Goal: Navigation & Orientation: Find specific page/section

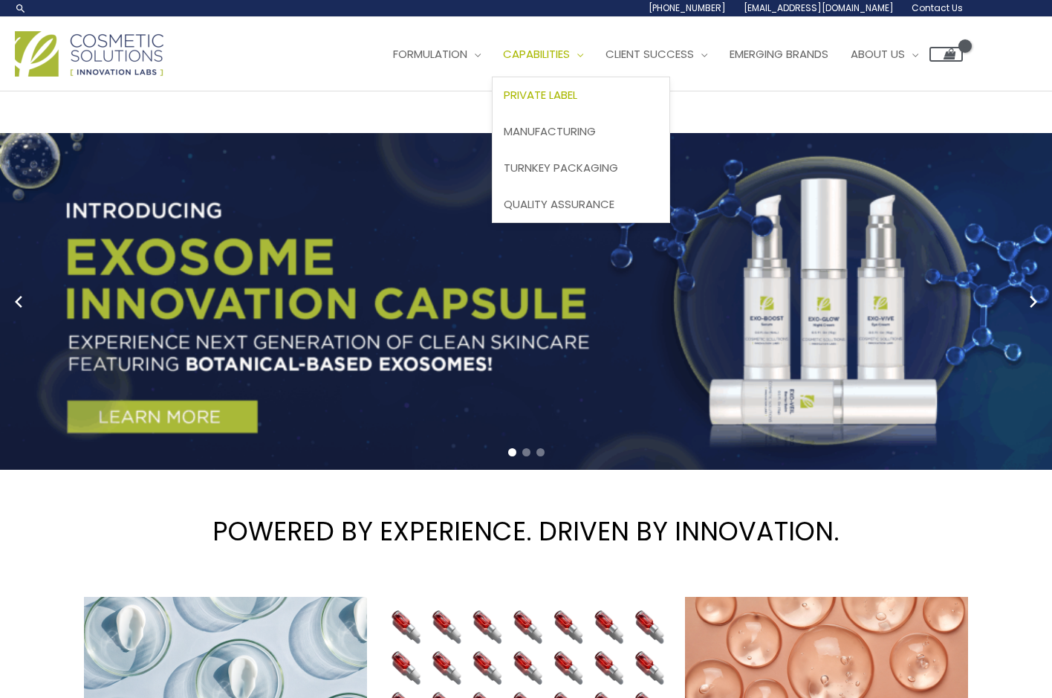
click at [577, 97] on span "Private Label" at bounding box center [541, 95] width 74 height 16
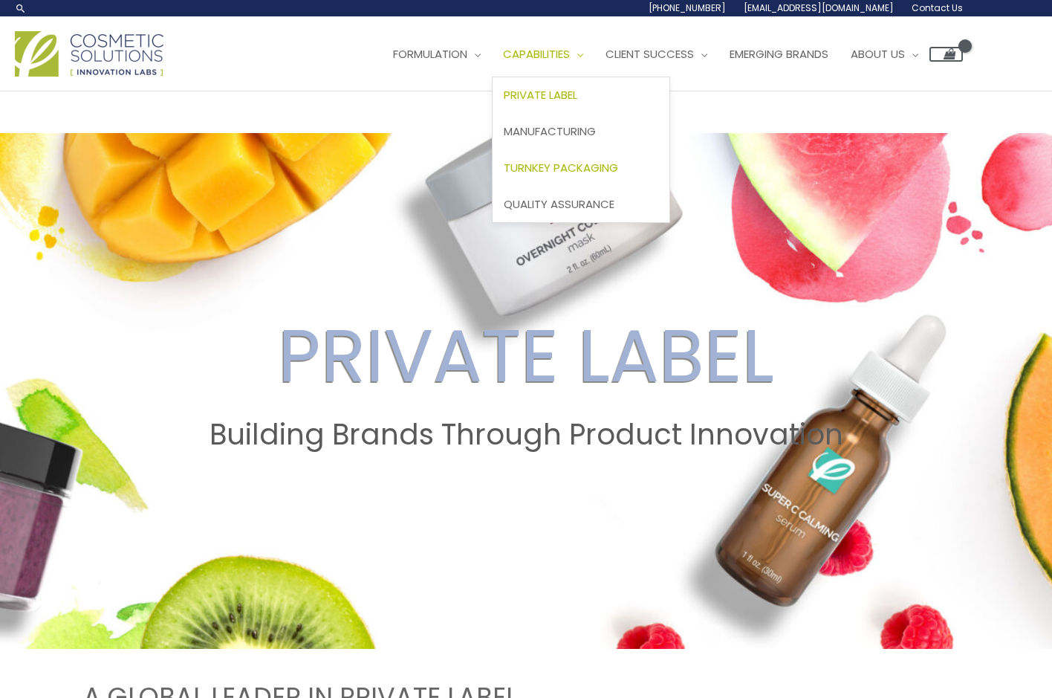
click at [575, 171] on span "Turnkey Packaging" at bounding box center [561, 168] width 114 height 16
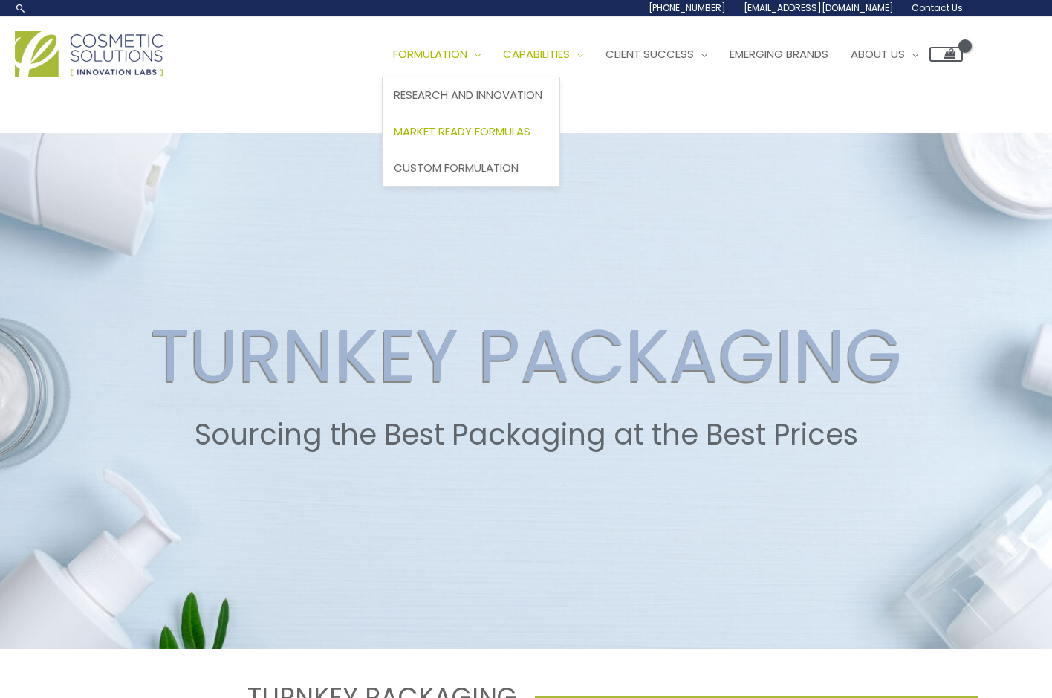
click at [507, 126] on span "Market Ready Formulas" at bounding box center [462, 131] width 137 height 16
